Goal: Check status

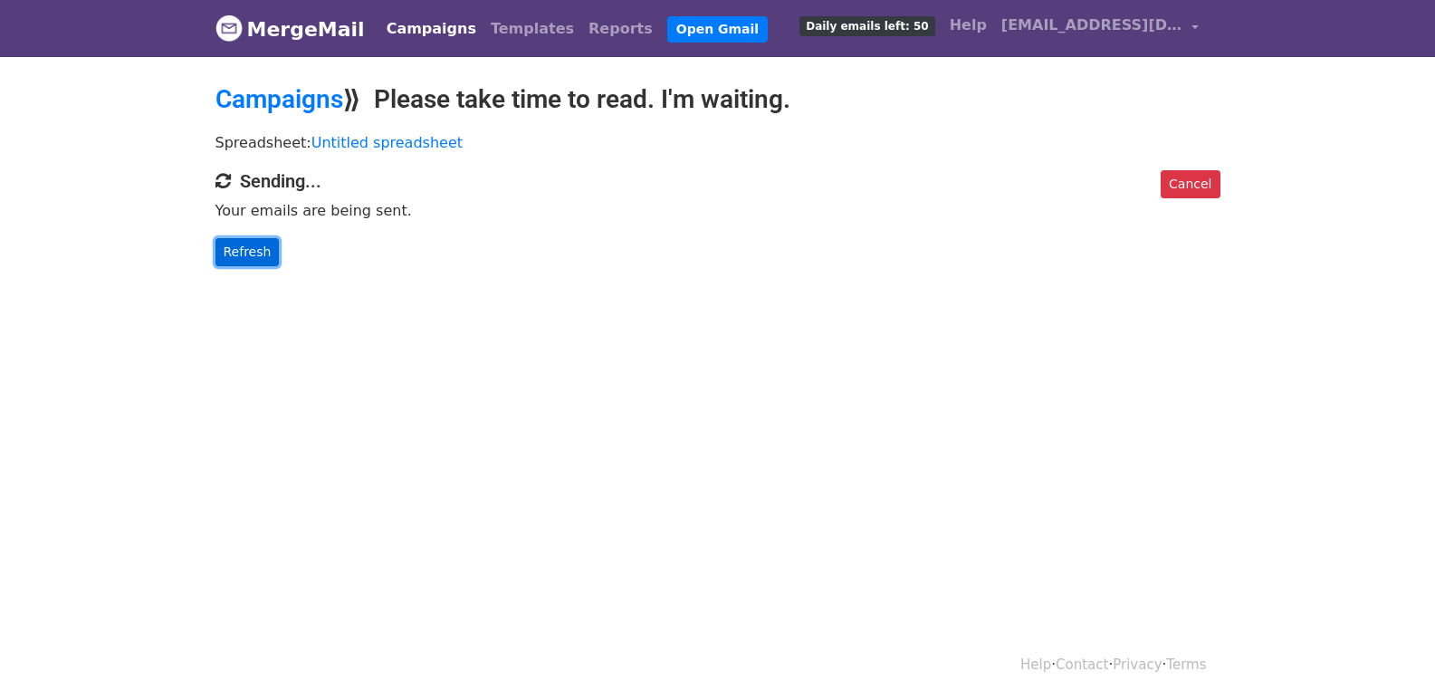
click at [243, 244] on link "Refresh" at bounding box center [247, 252] width 64 height 28
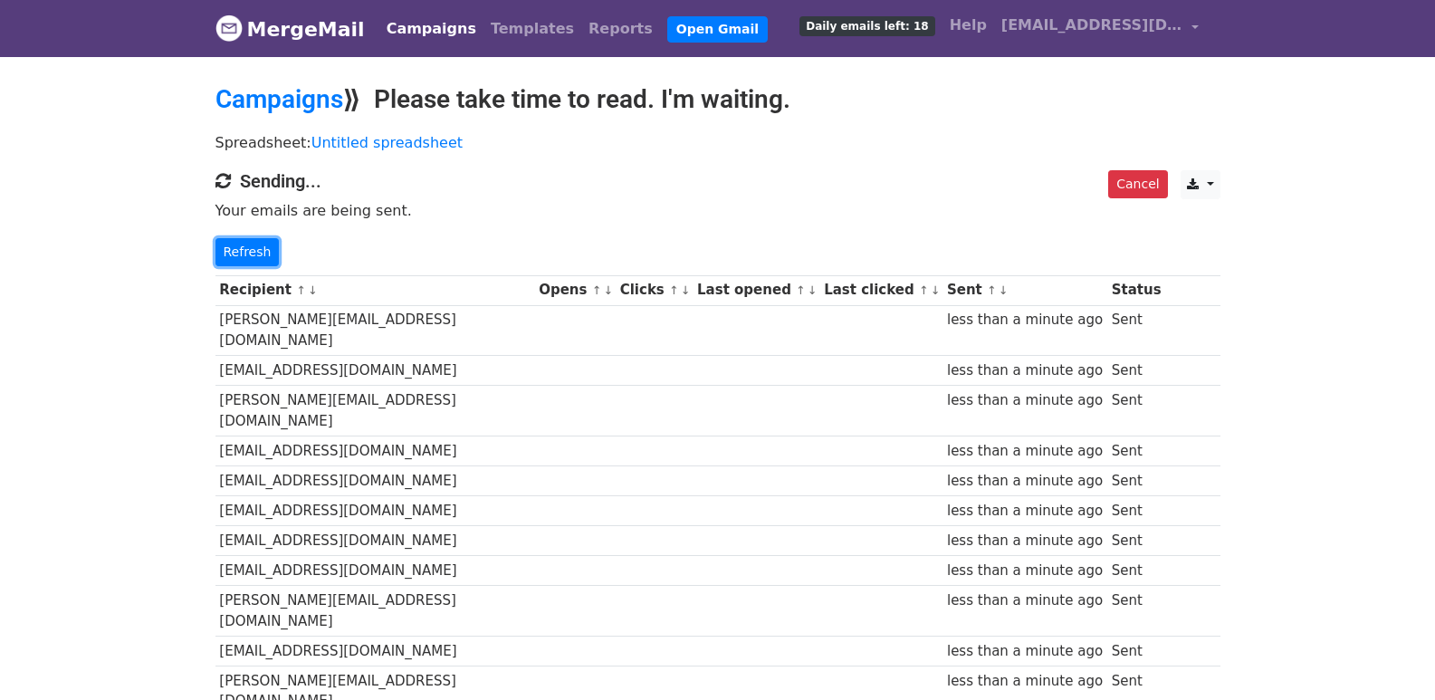
drag, startPoint x: 248, startPoint y: 243, endPoint x: 518, endPoint y: 457, distance: 344.0
click at [248, 244] on link "Refresh" at bounding box center [247, 252] width 64 height 28
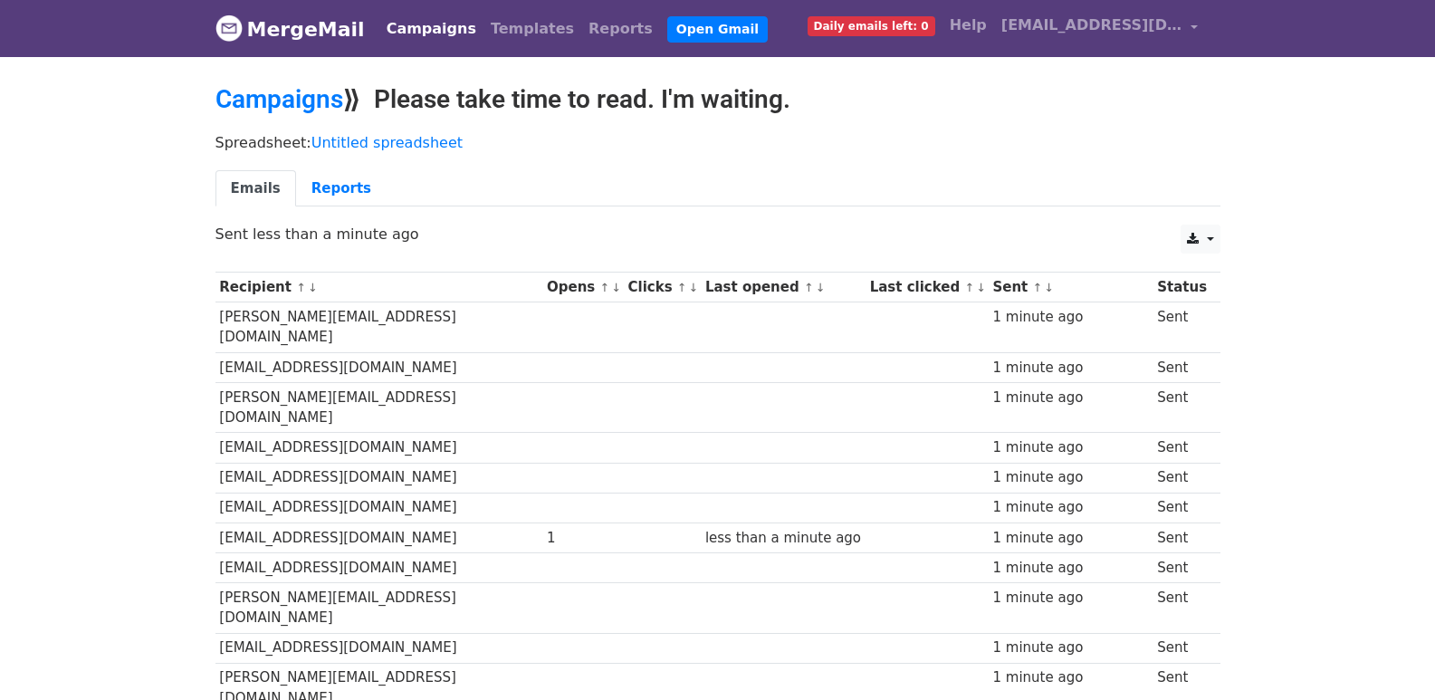
scroll to position [1260, 0]
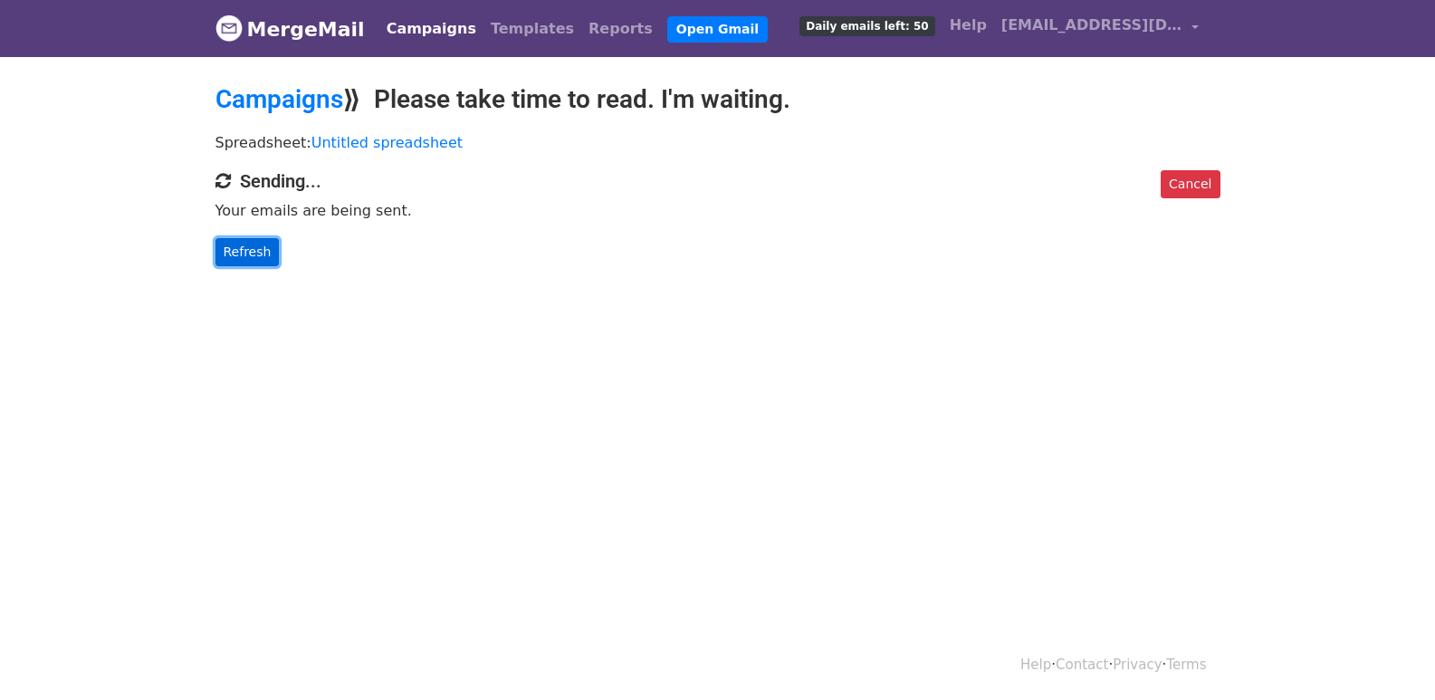
click at [231, 258] on link "Refresh" at bounding box center [247, 252] width 64 height 28
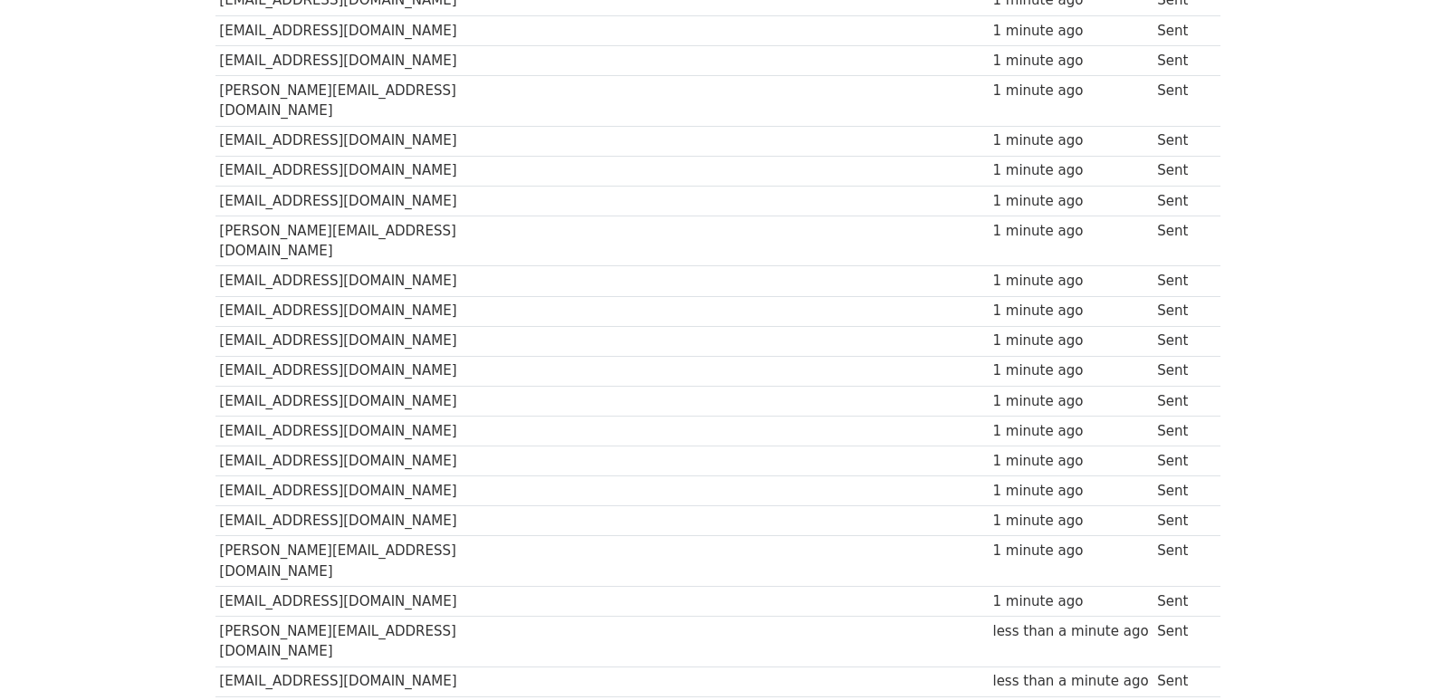
scroll to position [1200, 0]
